Goal: Task Accomplishment & Management: Use online tool/utility

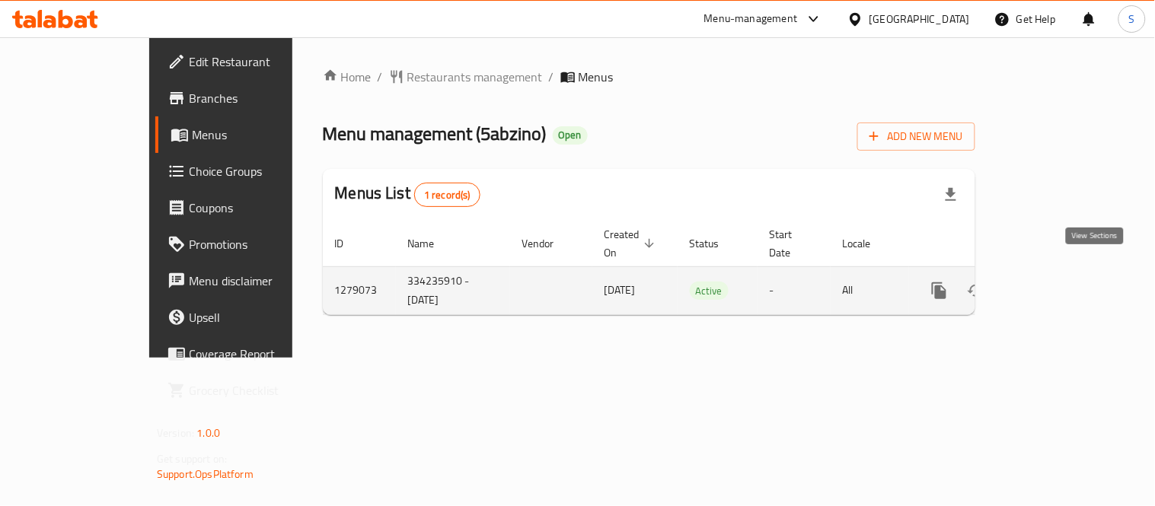
click at [1058, 282] on icon "enhanced table" at bounding box center [1049, 291] width 18 height 18
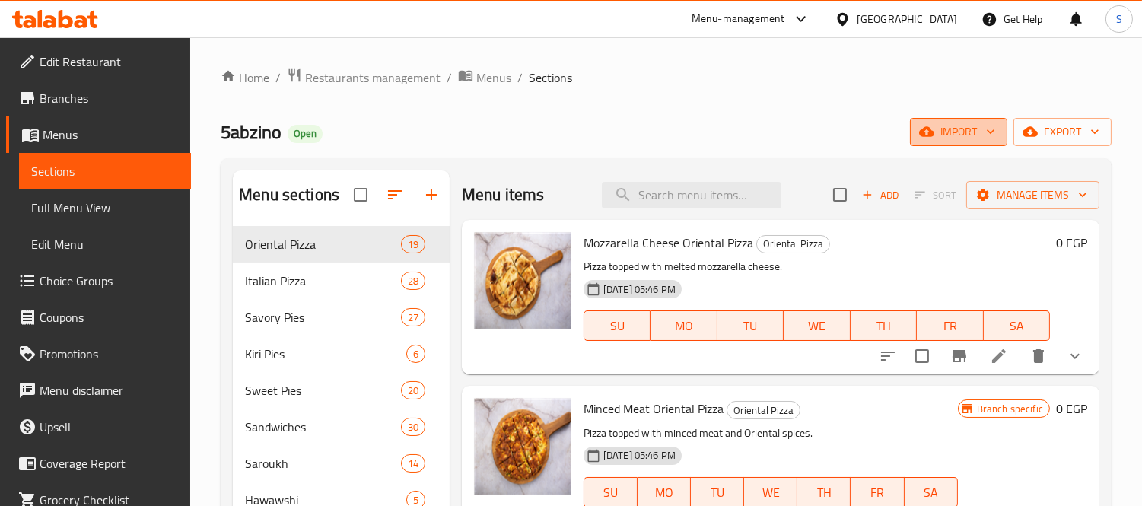
click at [936, 133] on span "import" at bounding box center [958, 132] width 73 height 19
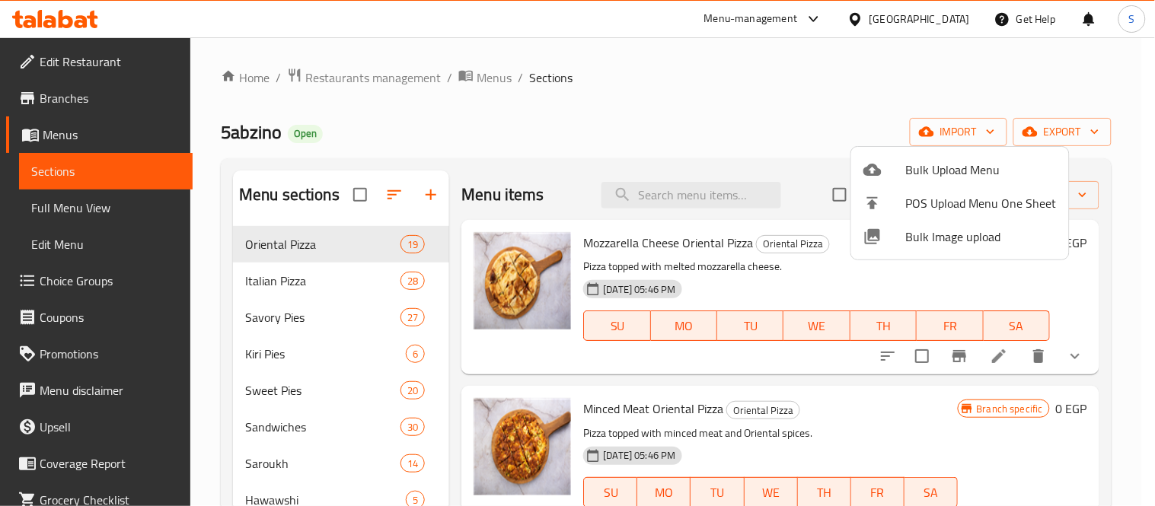
click at [979, 78] on div at bounding box center [577, 253] width 1155 height 506
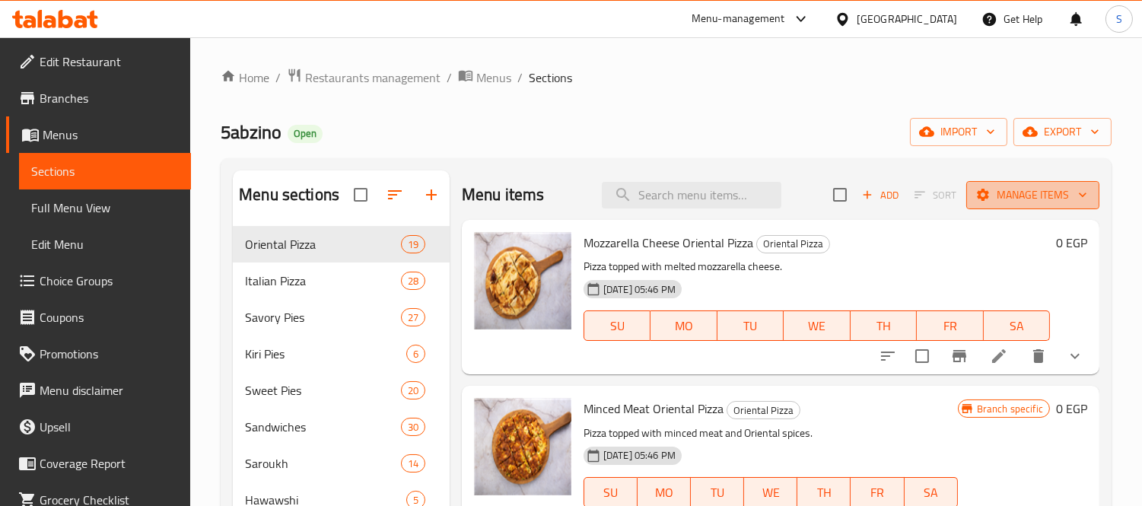
click at [1051, 192] on span "Manage items" at bounding box center [1033, 195] width 109 height 19
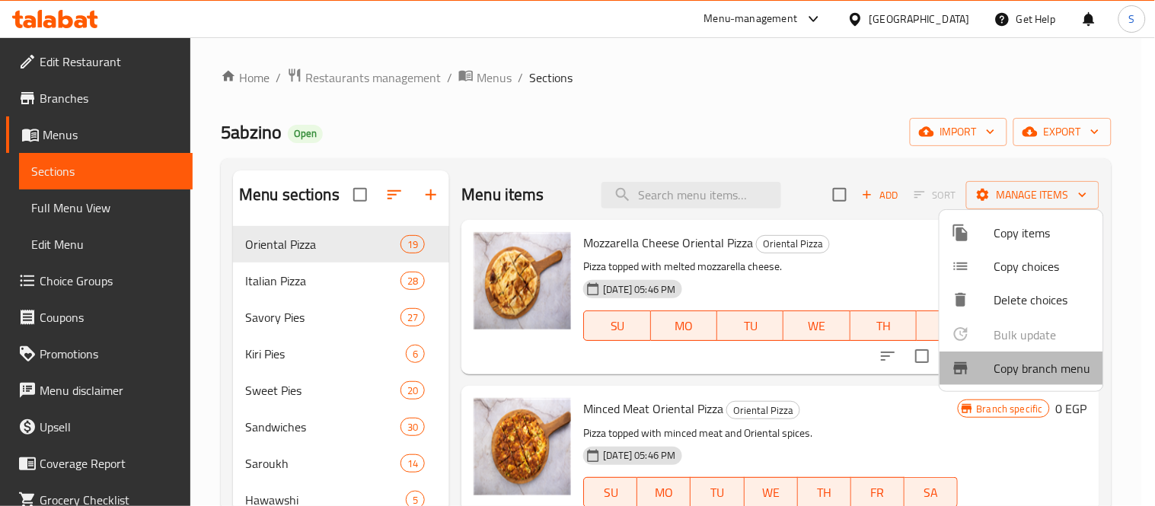
click at [1066, 377] on span "Copy branch menu" at bounding box center [1042, 368] width 97 height 18
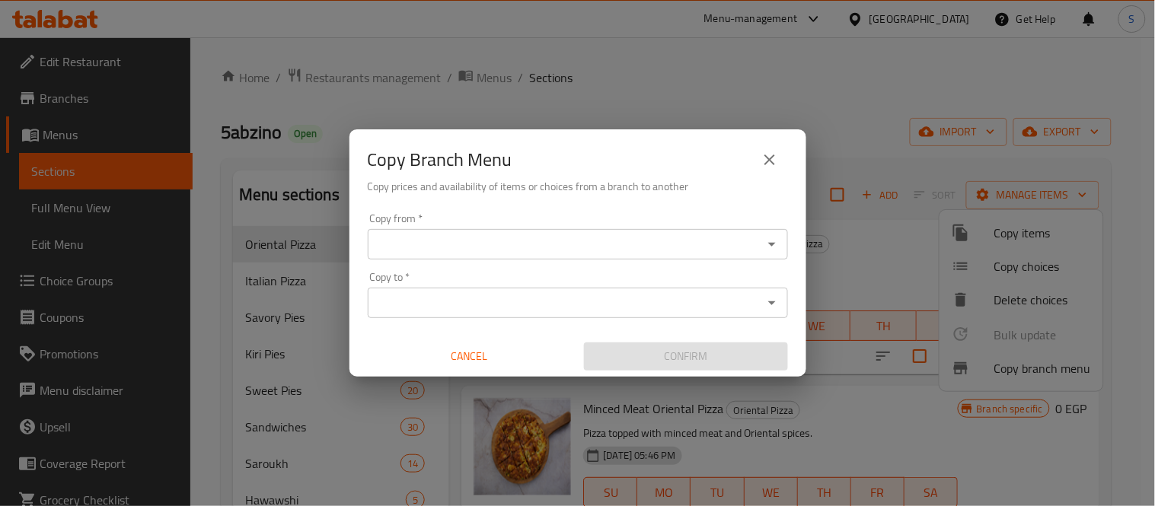
click at [440, 230] on div "Copy from *" at bounding box center [578, 244] width 420 height 30
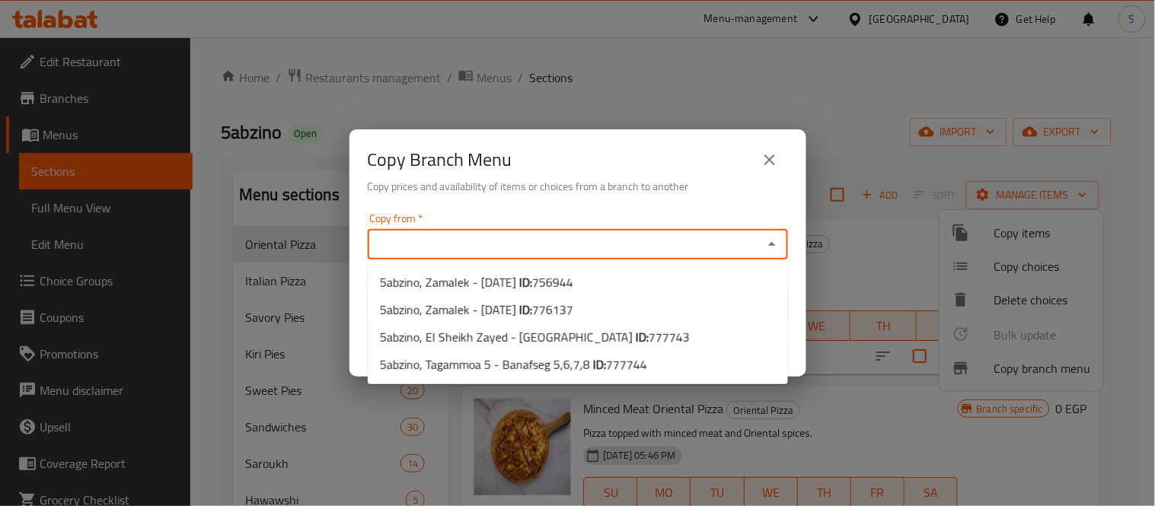
click at [446, 236] on input "Copy from   *" at bounding box center [565, 244] width 386 height 21
click at [562, 301] on span "776137" at bounding box center [552, 309] width 41 height 23
type input "5abzino, Zamalek - [DATE]"
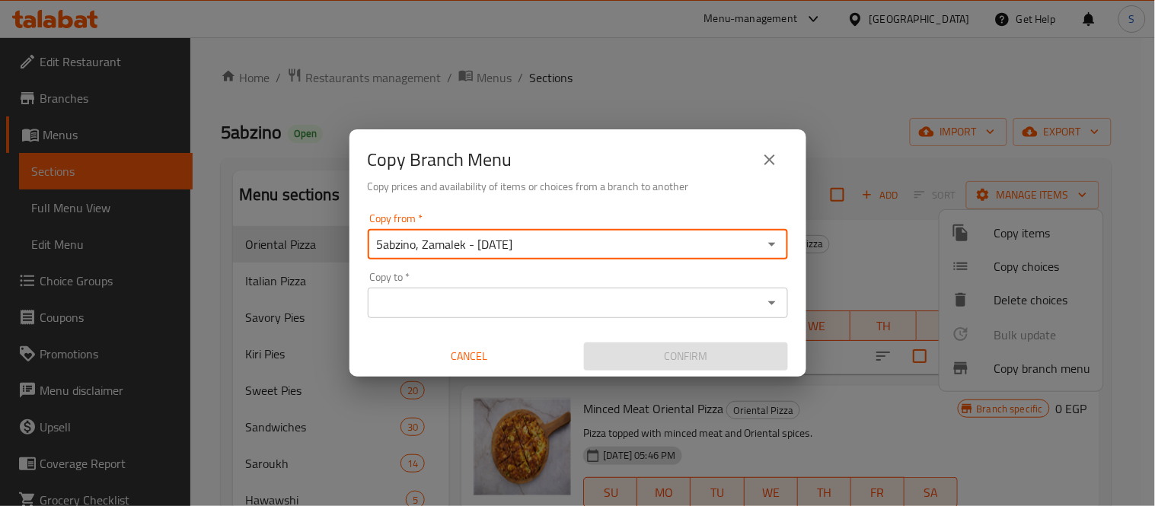
click at [508, 322] on div "Copy from   * 5abzino, Zamalek - [DATE] Copy from * Copy to   * Copy to * Cance…" at bounding box center [577, 292] width 457 height 170
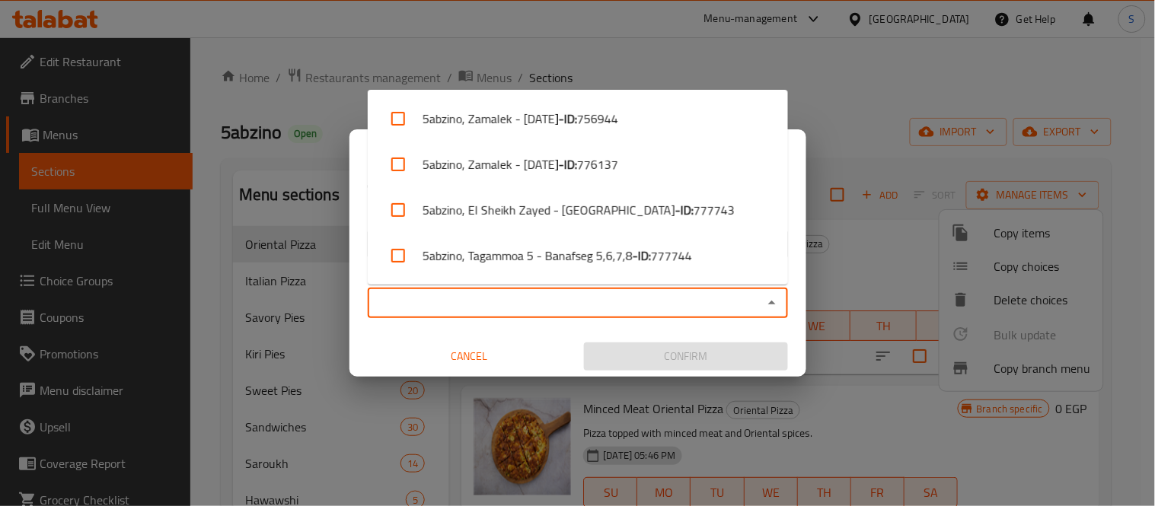
click at [503, 301] on input "Copy to   *" at bounding box center [565, 302] width 386 height 21
click at [623, 300] on input "Copy to   *" at bounding box center [565, 302] width 386 height 21
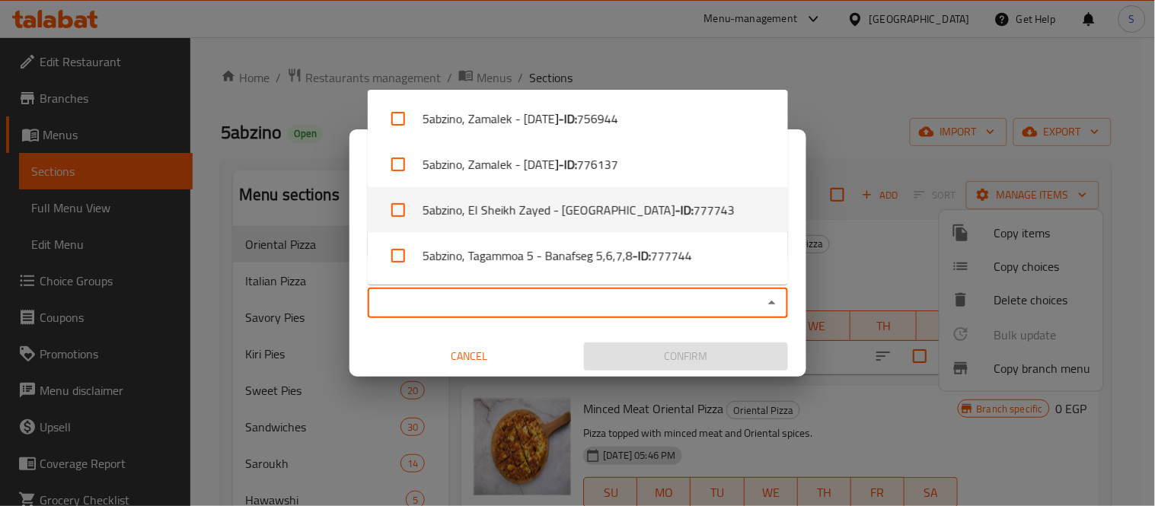
click at [671, 225] on li "5abzino, El Sheikh Zayed - [GEOGRAPHIC_DATA] - ID: 777743" at bounding box center [578, 210] width 420 height 46
checkbox input "true"
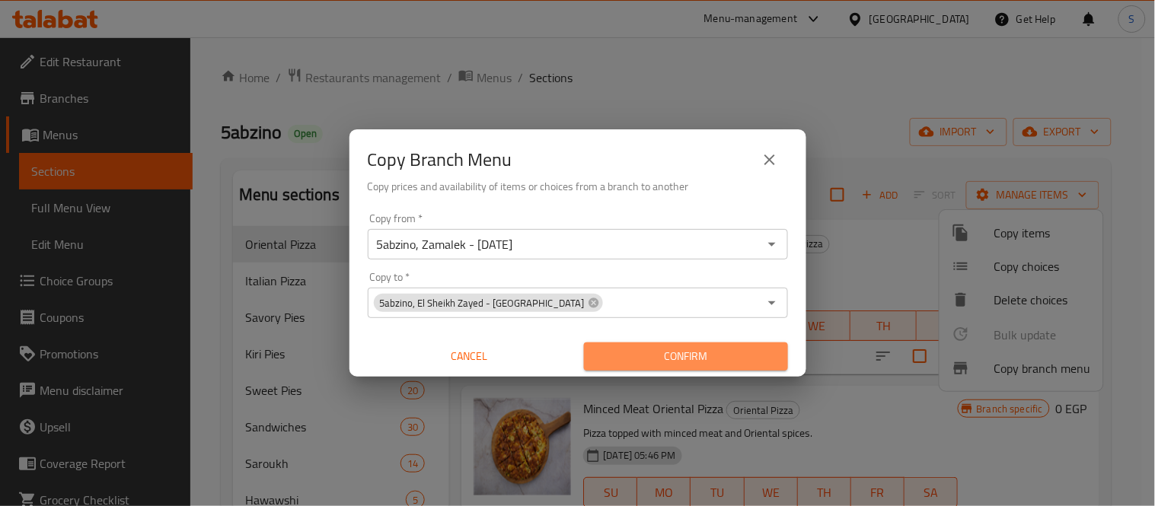
click at [731, 353] on span "Confirm" at bounding box center [686, 356] width 180 height 19
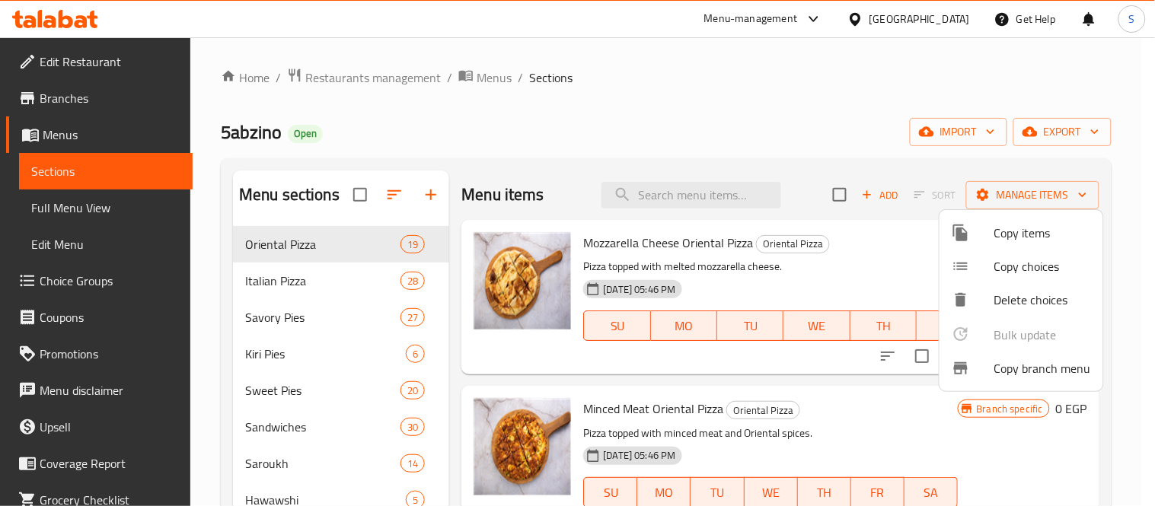
click at [95, 93] on div at bounding box center [577, 253] width 1155 height 506
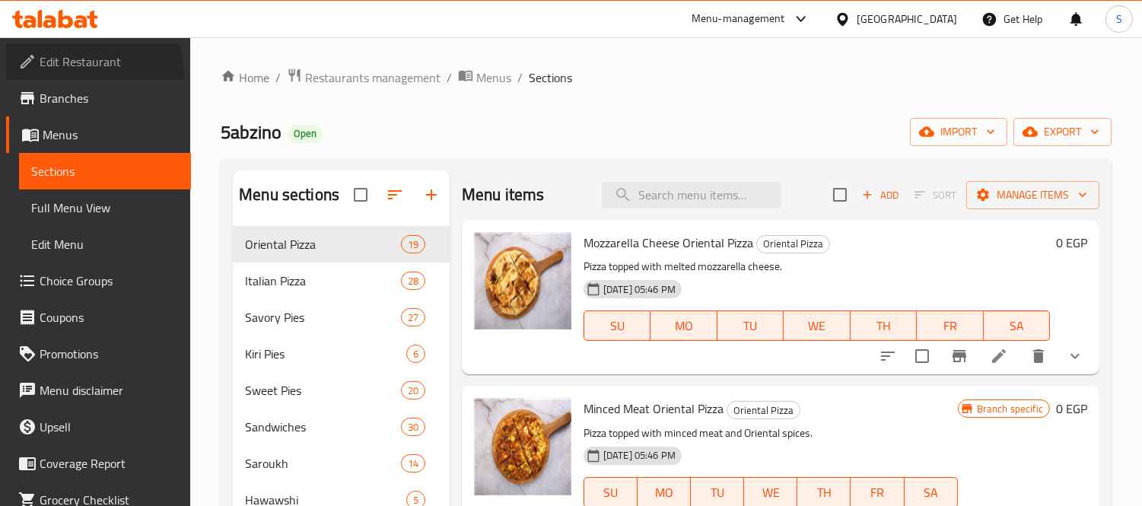
click at [78, 76] on link "Edit Restaurant" at bounding box center [98, 61] width 185 height 37
